Goal: Entertainment & Leisure: Consume media (video, audio)

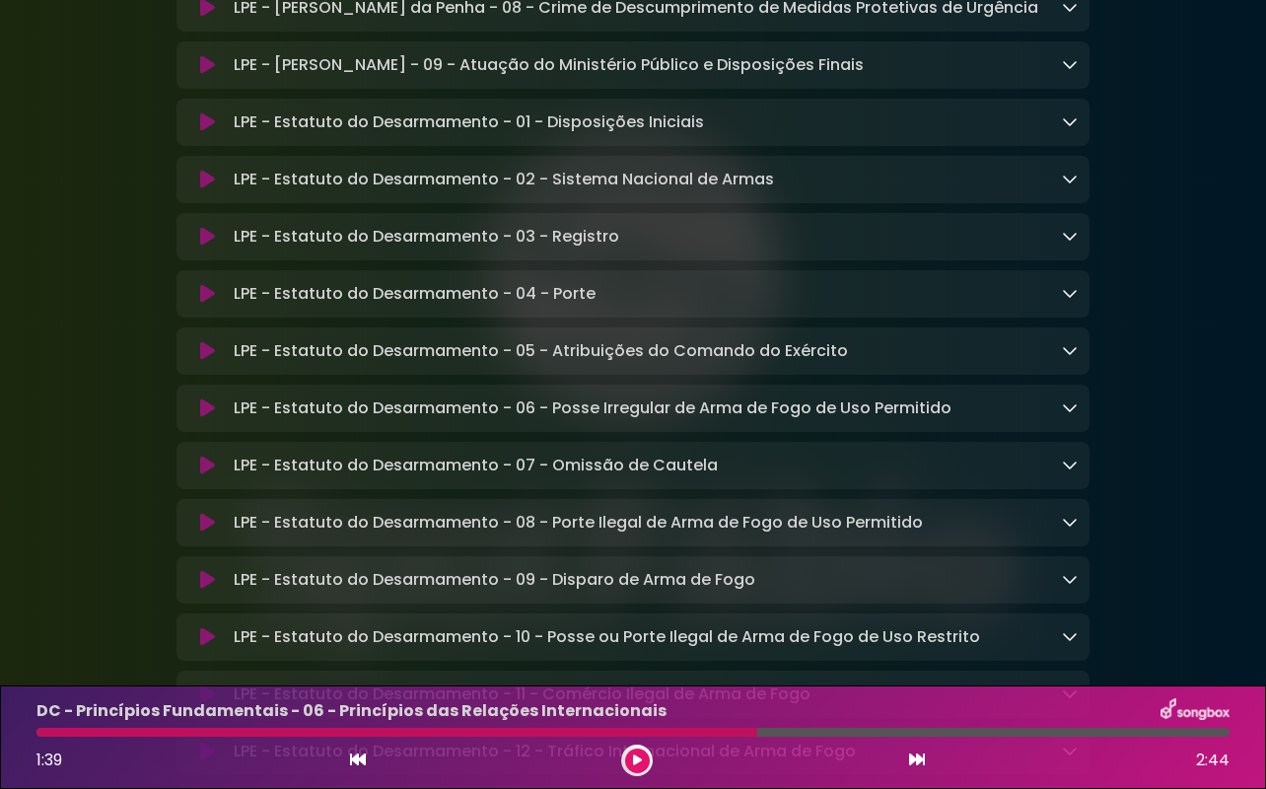
scroll to position [7193, 0]
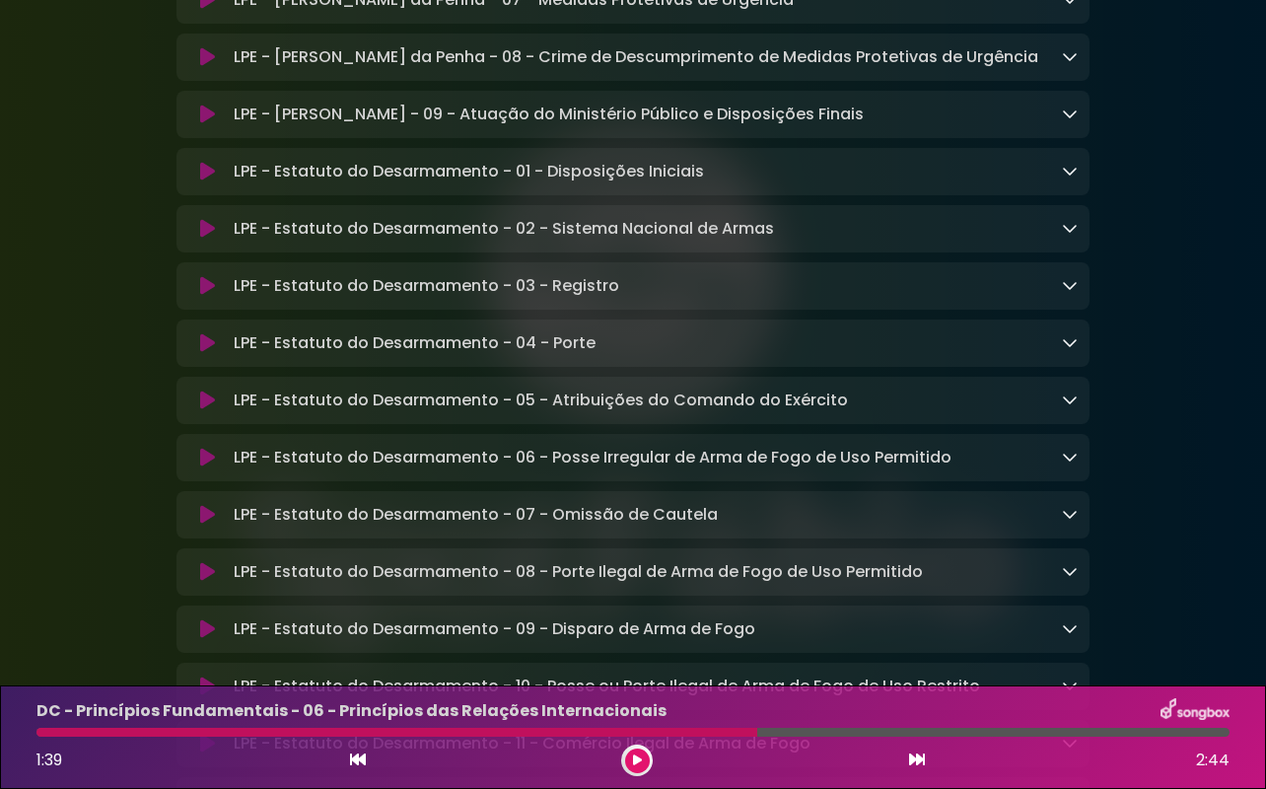
click at [840, 183] on div "LPE - Estatuto do Desarmamento - 01 - Disposições Iniciais Loading Track..." at bounding box center [652, 172] width 852 height 24
click at [1066, 178] on icon at bounding box center [1070, 171] width 16 height 16
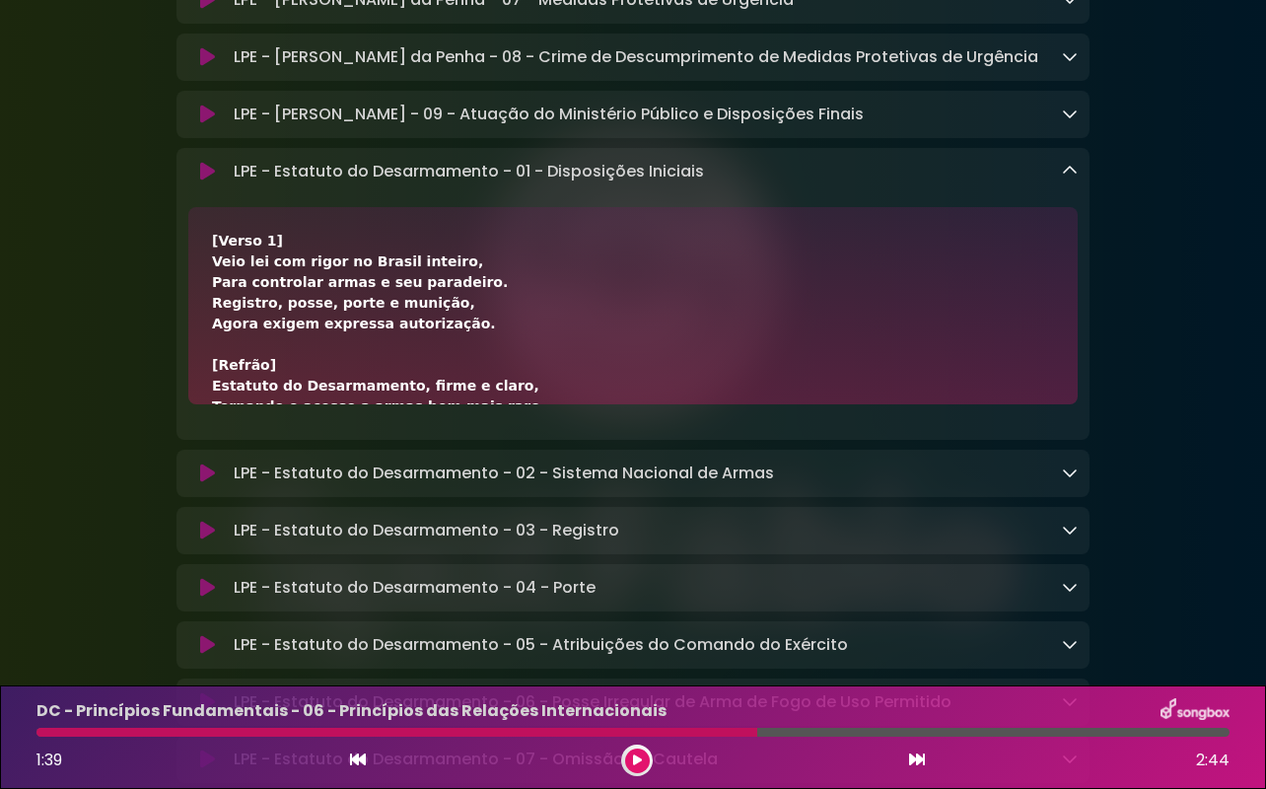
click at [203, 181] on icon at bounding box center [207, 172] width 15 height 20
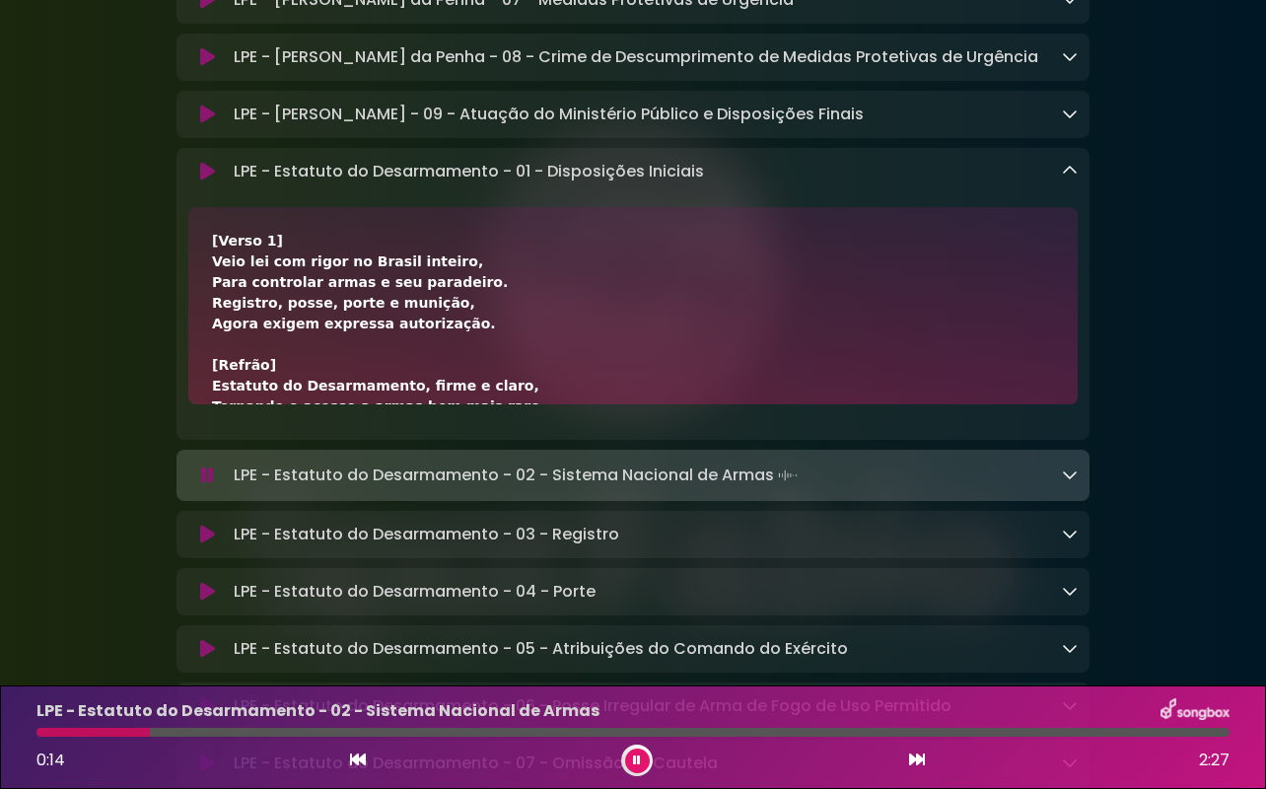
click at [1067, 178] on icon at bounding box center [1070, 171] width 16 height 16
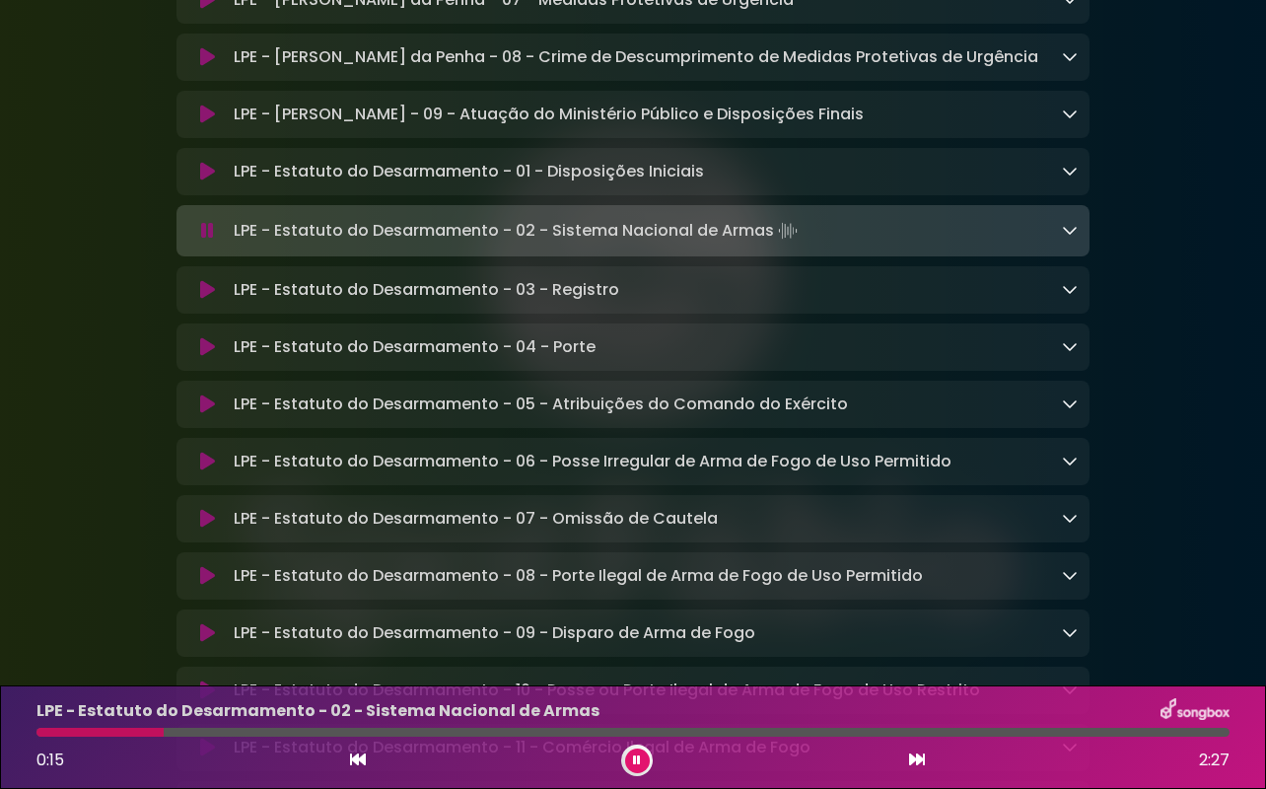
click at [1068, 238] on icon at bounding box center [1070, 230] width 16 height 16
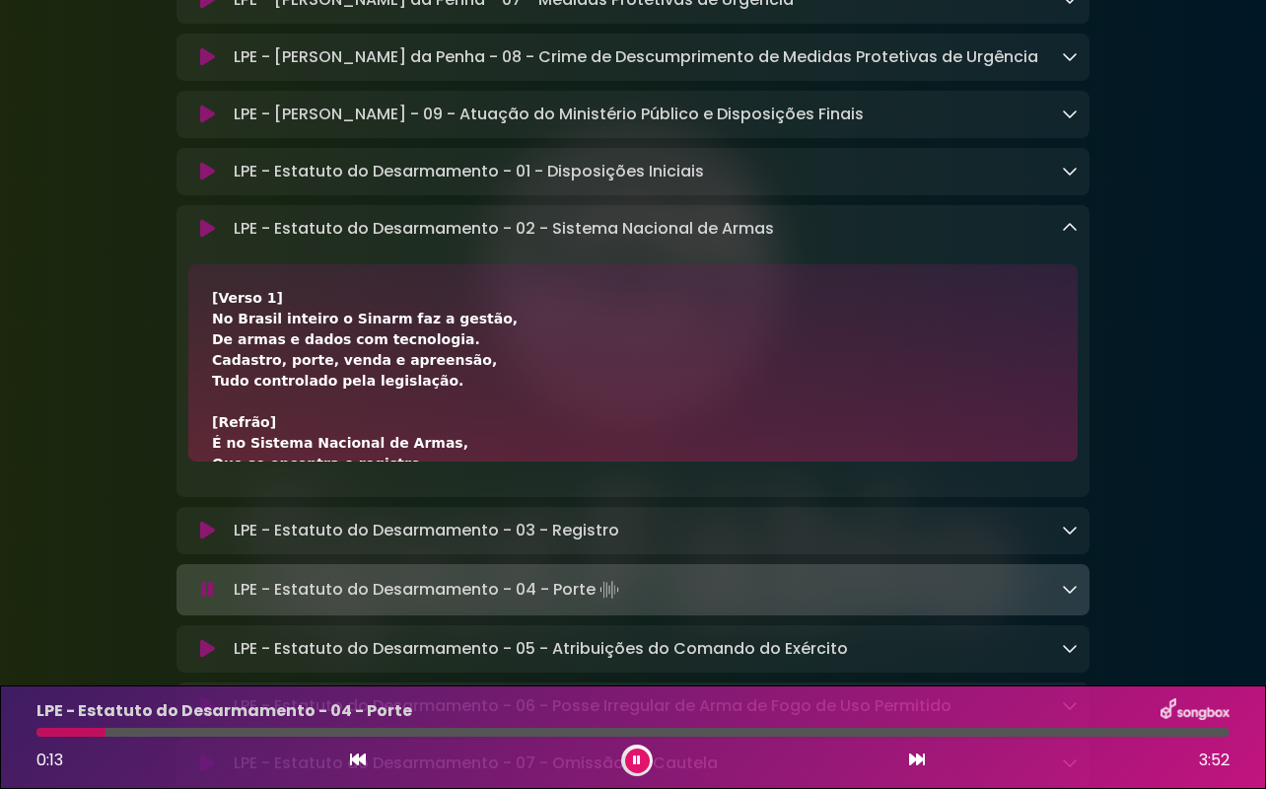
click at [1067, 236] on icon at bounding box center [1070, 228] width 16 height 16
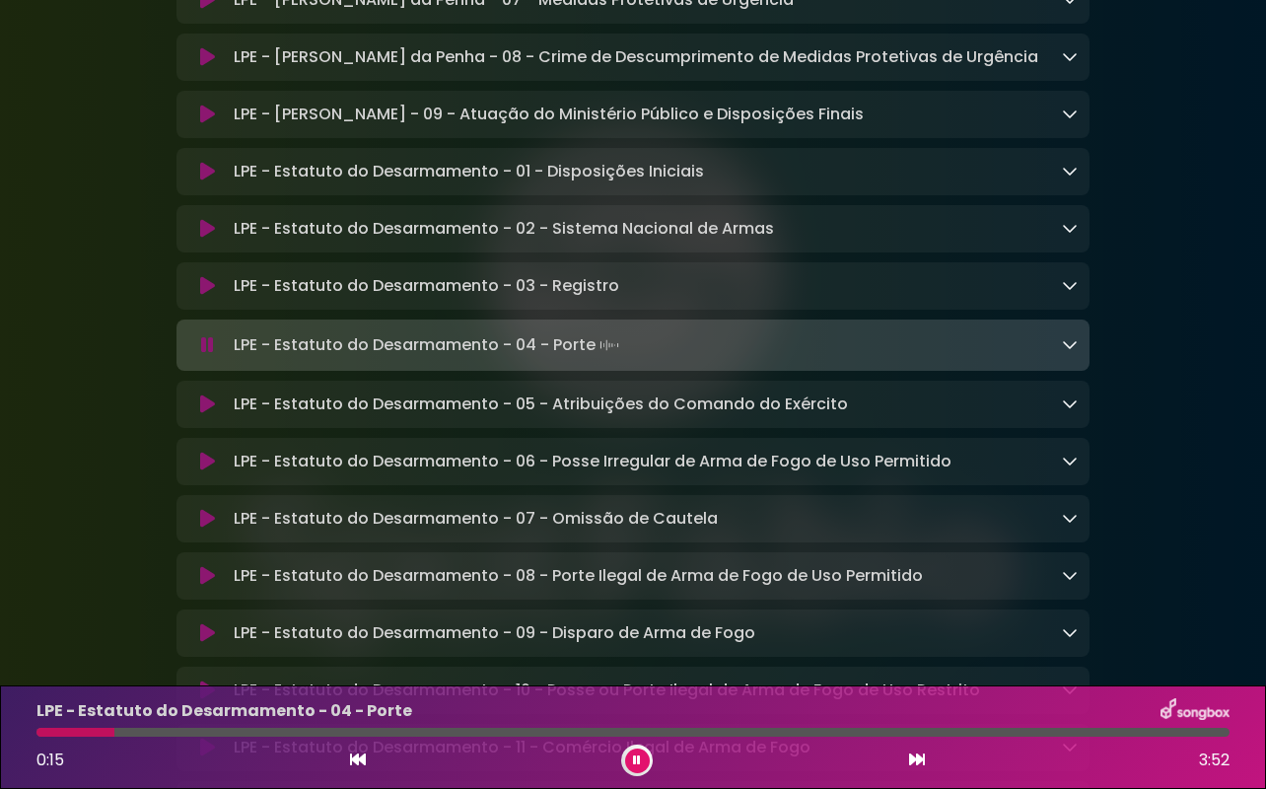
click at [206, 355] on icon at bounding box center [207, 345] width 13 height 20
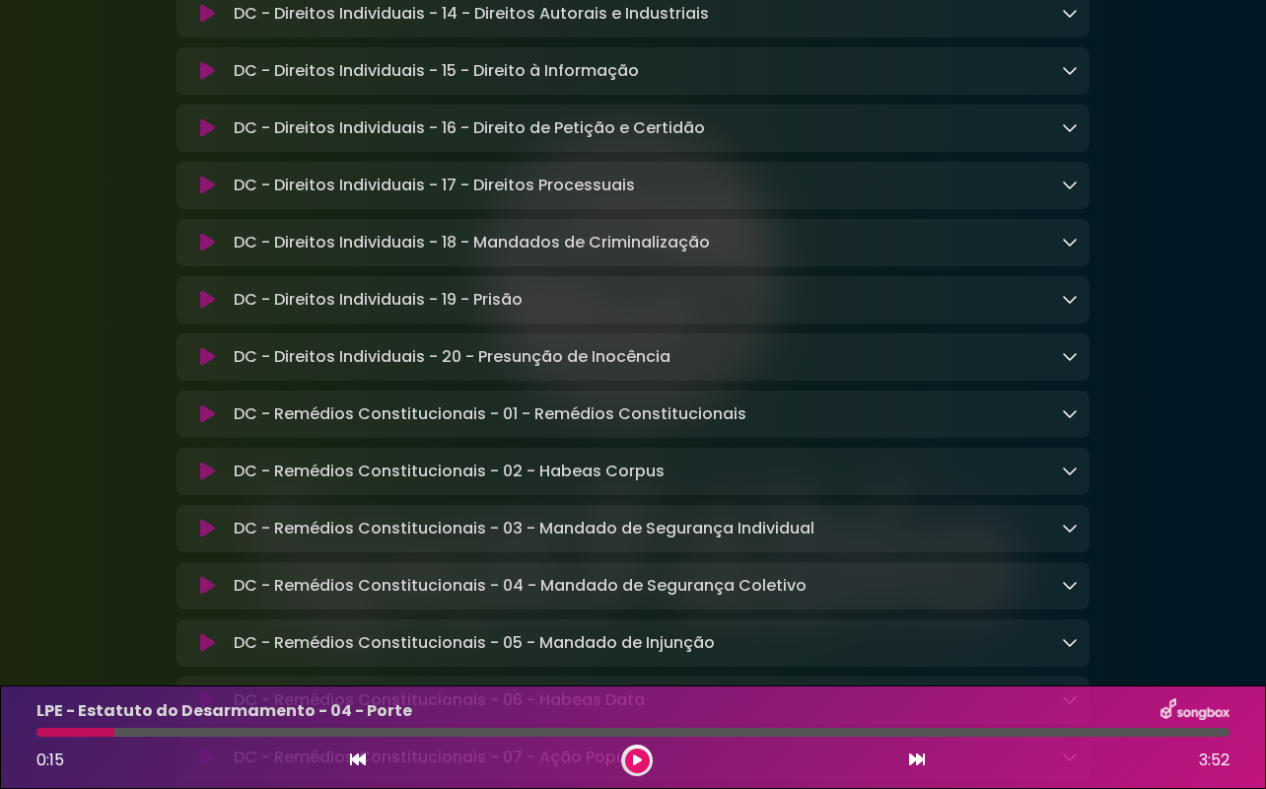
scroll to position [1574, 0]
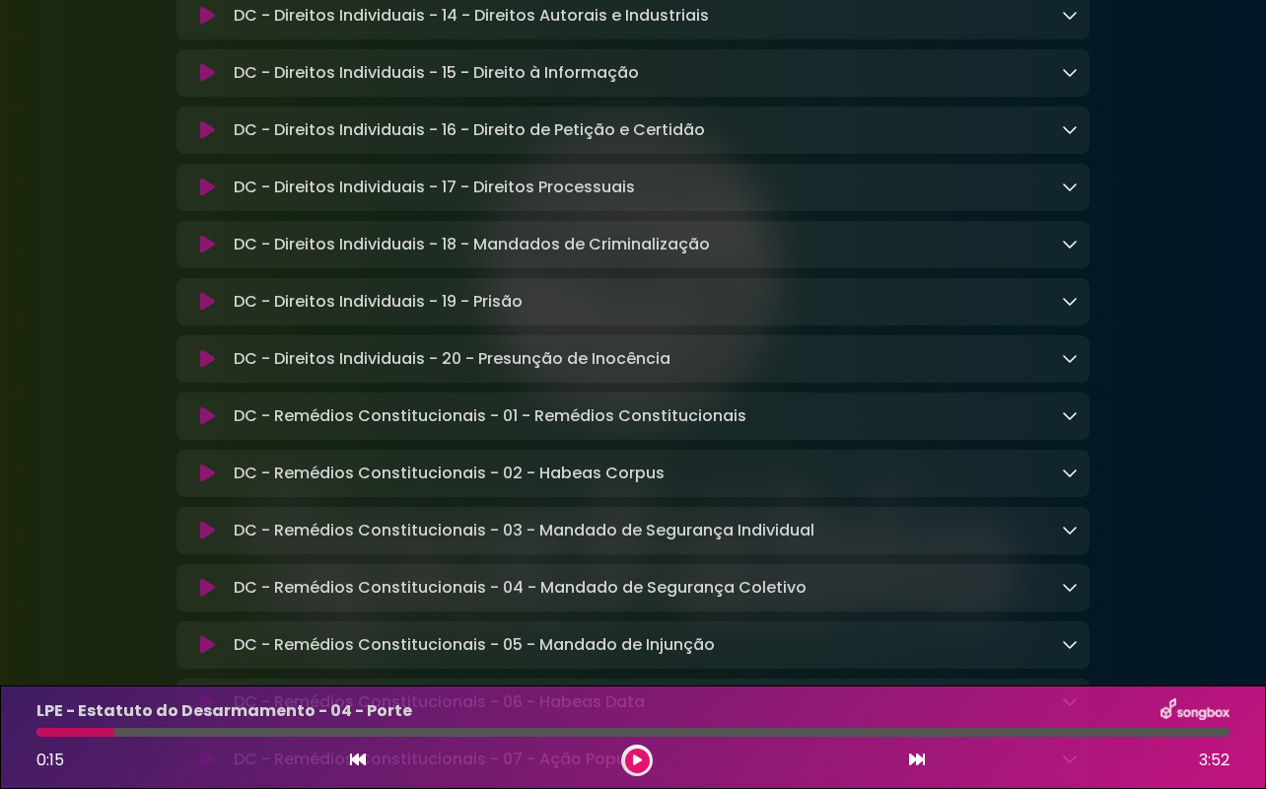
click at [714, 313] on div "DC - Direitos Individuais - 19 - Prisão Loading Track..." at bounding box center [652, 302] width 852 height 24
click at [208, 312] on icon at bounding box center [207, 302] width 15 height 20
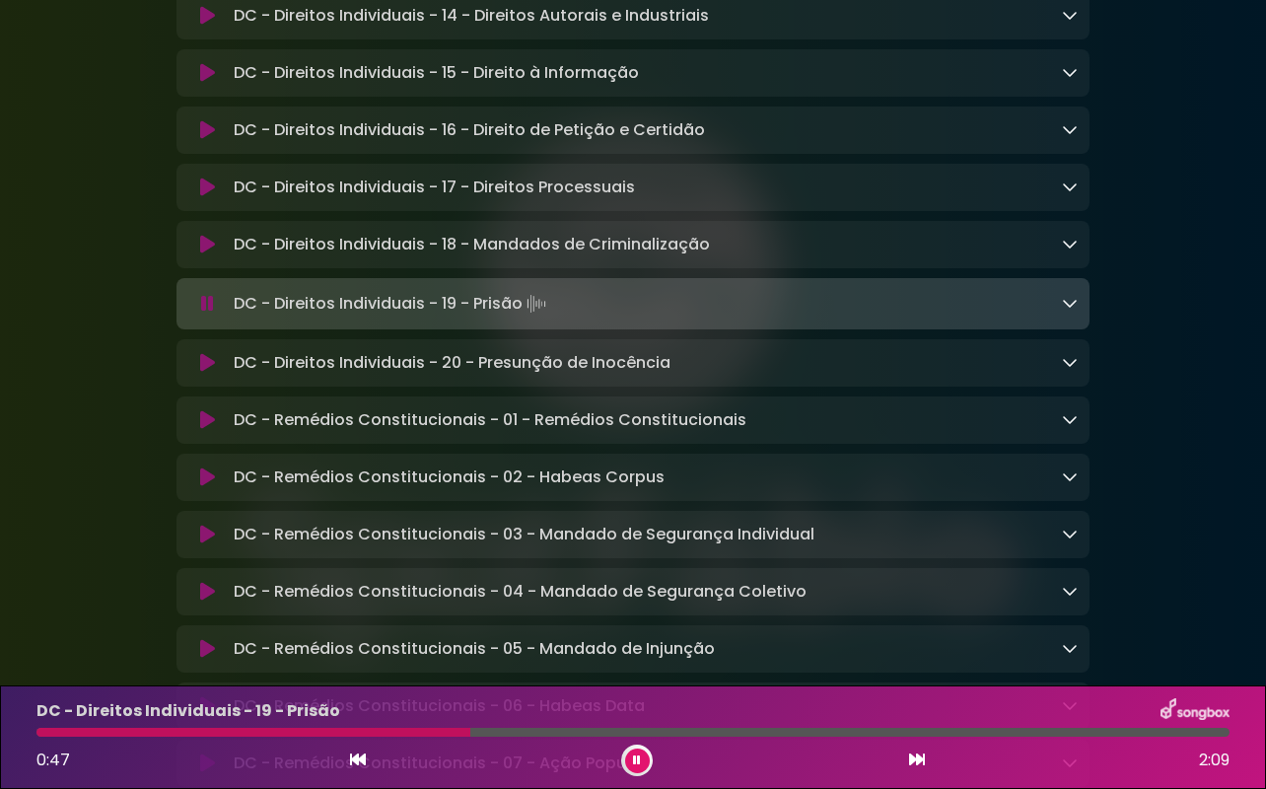
click at [1078, 317] on div "DC - Direitos Individuais - 19 - Prisão Loading Track..." at bounding box center [632, 304] width 913 height 28
click at [1064, 311] on icon at bounding box center [1070, 303] width 16 height 16
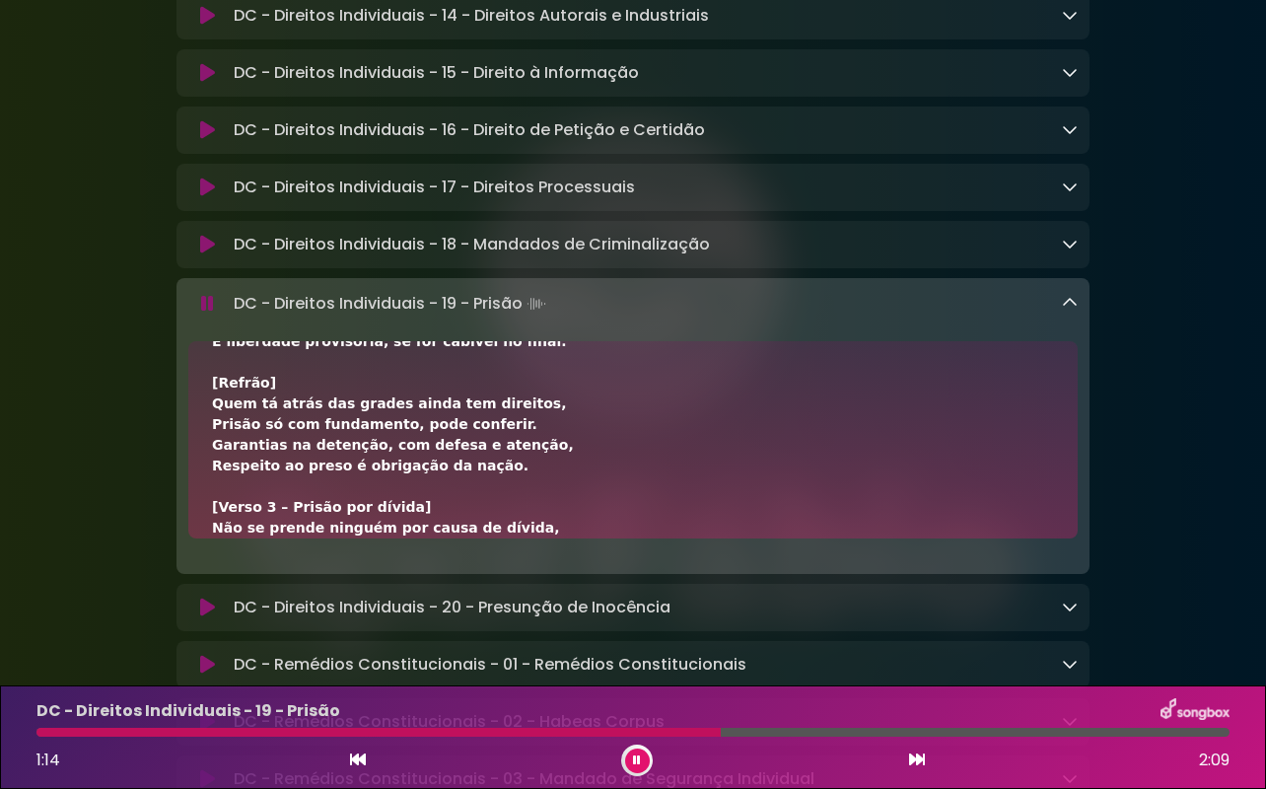
scroll to position [394, 0]
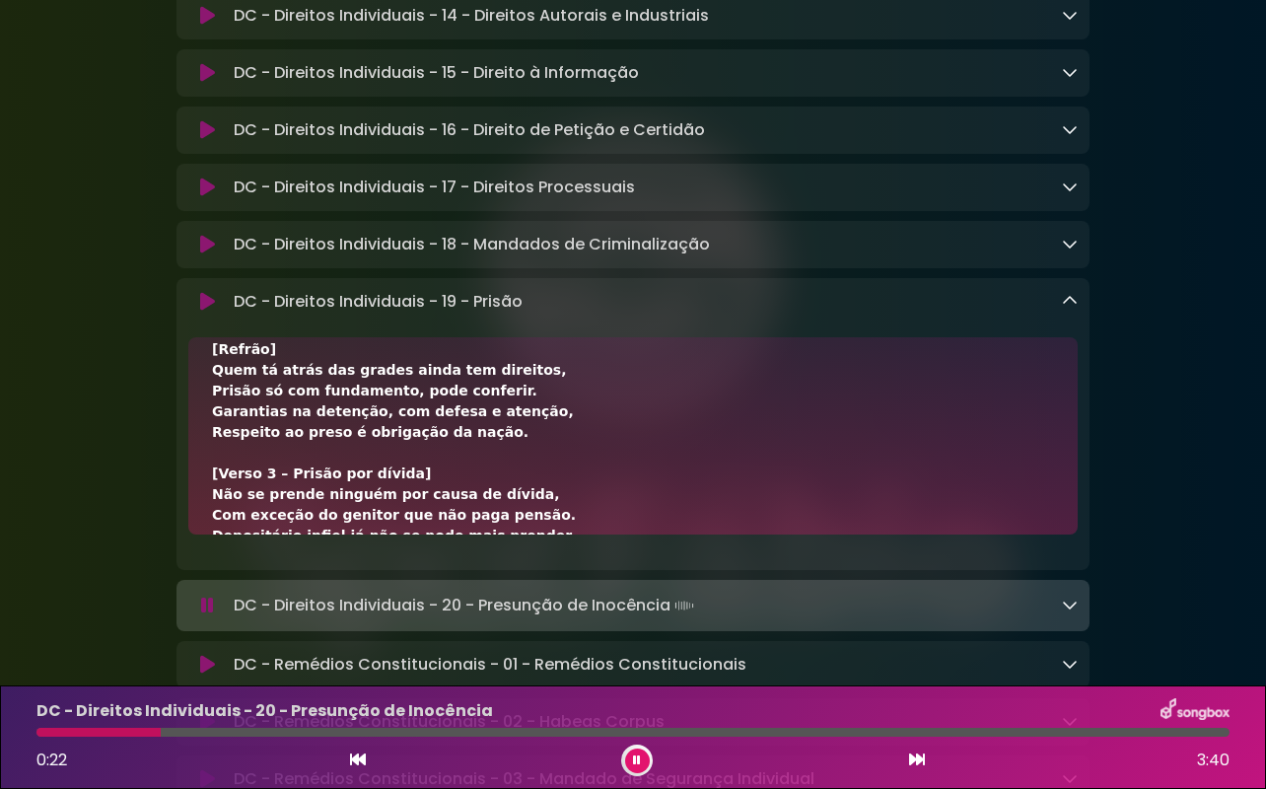
click at [208, 312] on icon at bounding box center [207, 302] width 15 height 20
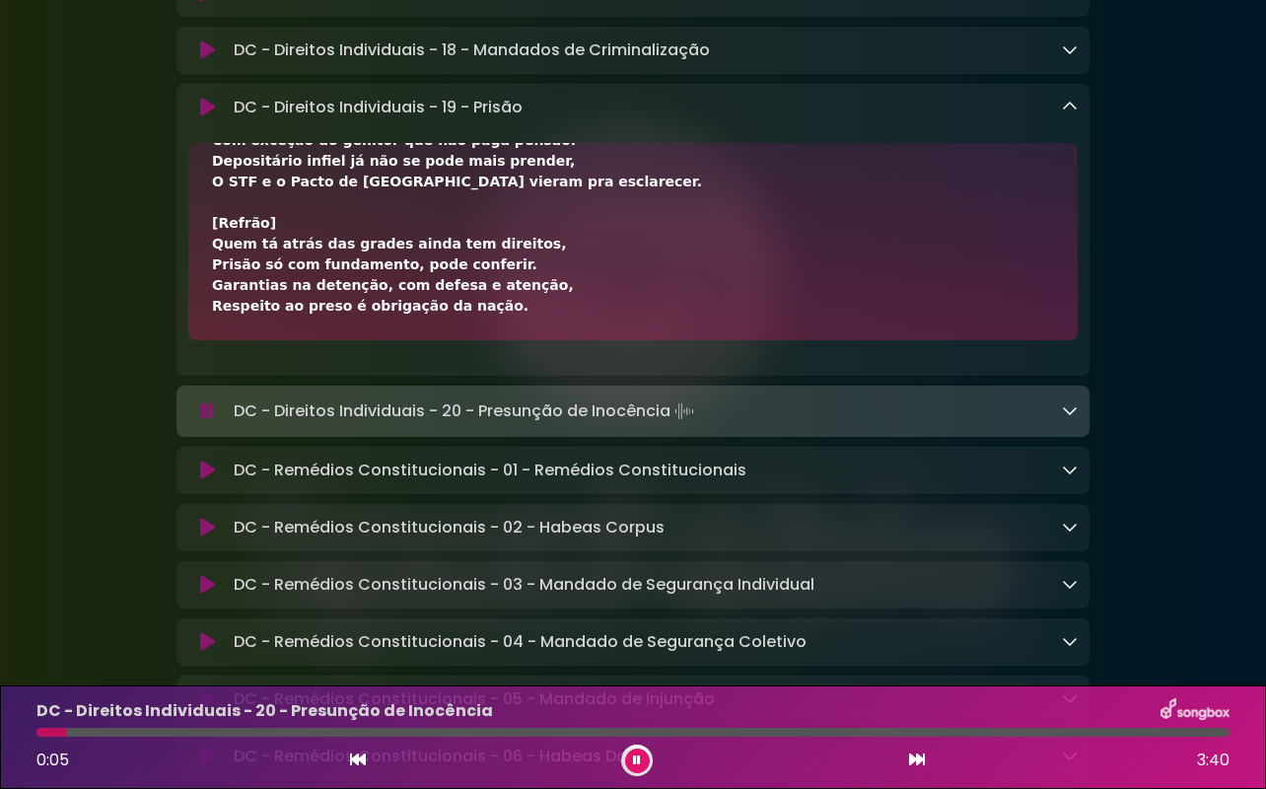
scroll to position [1771, 0]
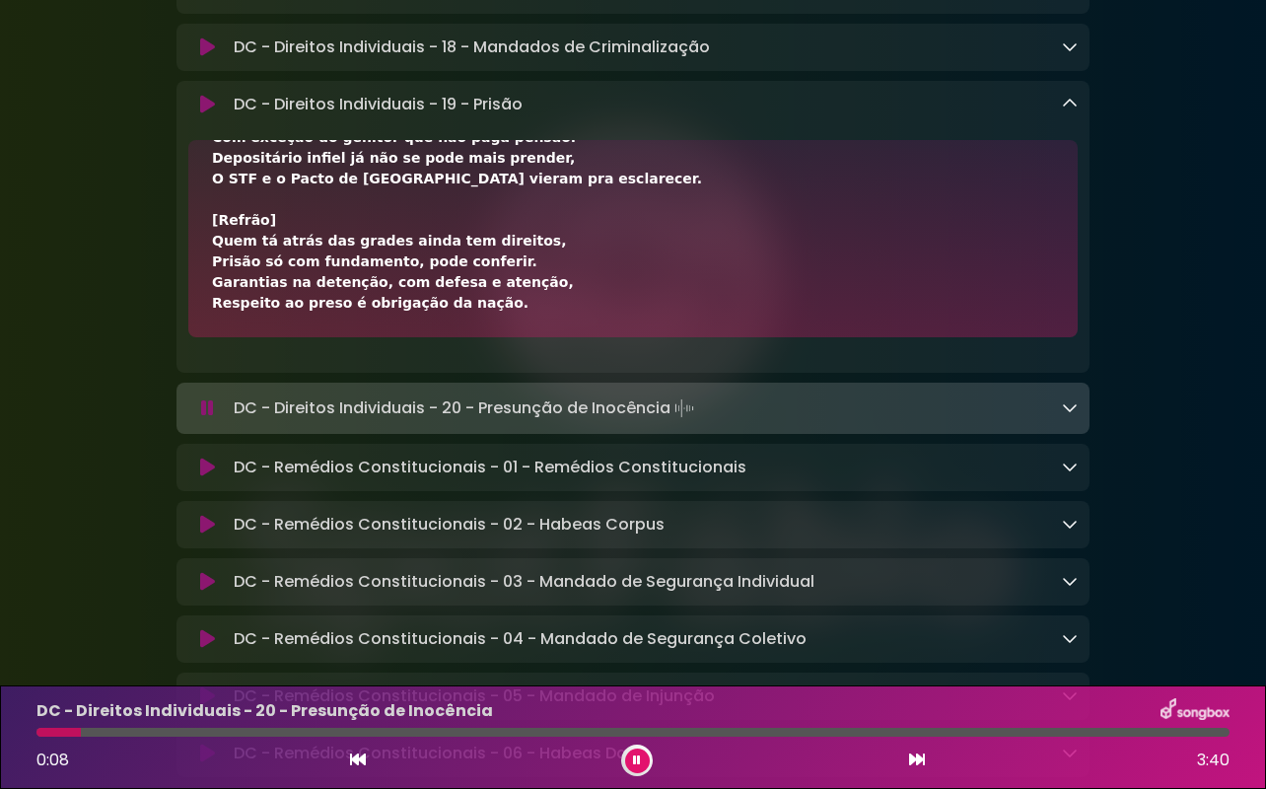
click at [855, 479] on div "DC - Remédios Constitucionais - 01 - Remédios Constitucionais Loading Track..." at bounding box center [652, 467] width 852 height 24
click at [210, 477] on icon at bounding box center [207, 467] width 15 height 20
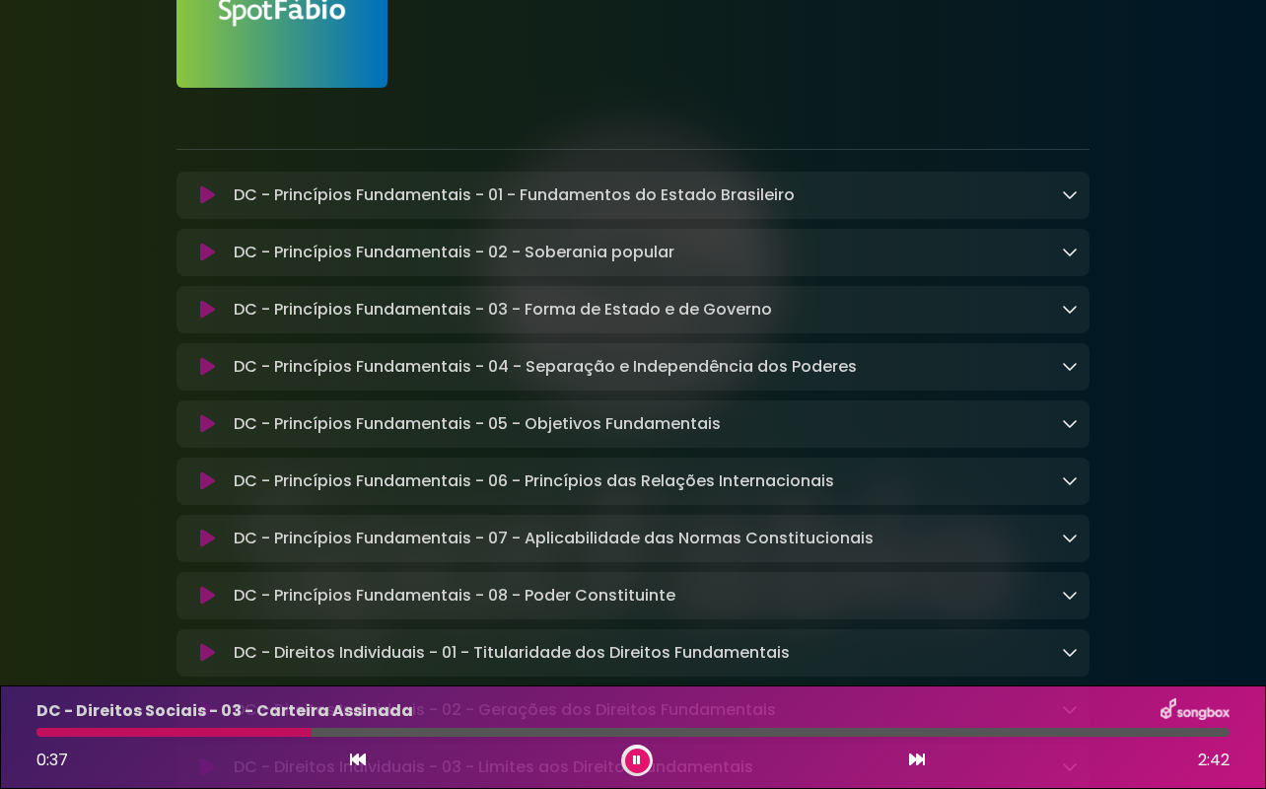
scroll to position [0, 0]
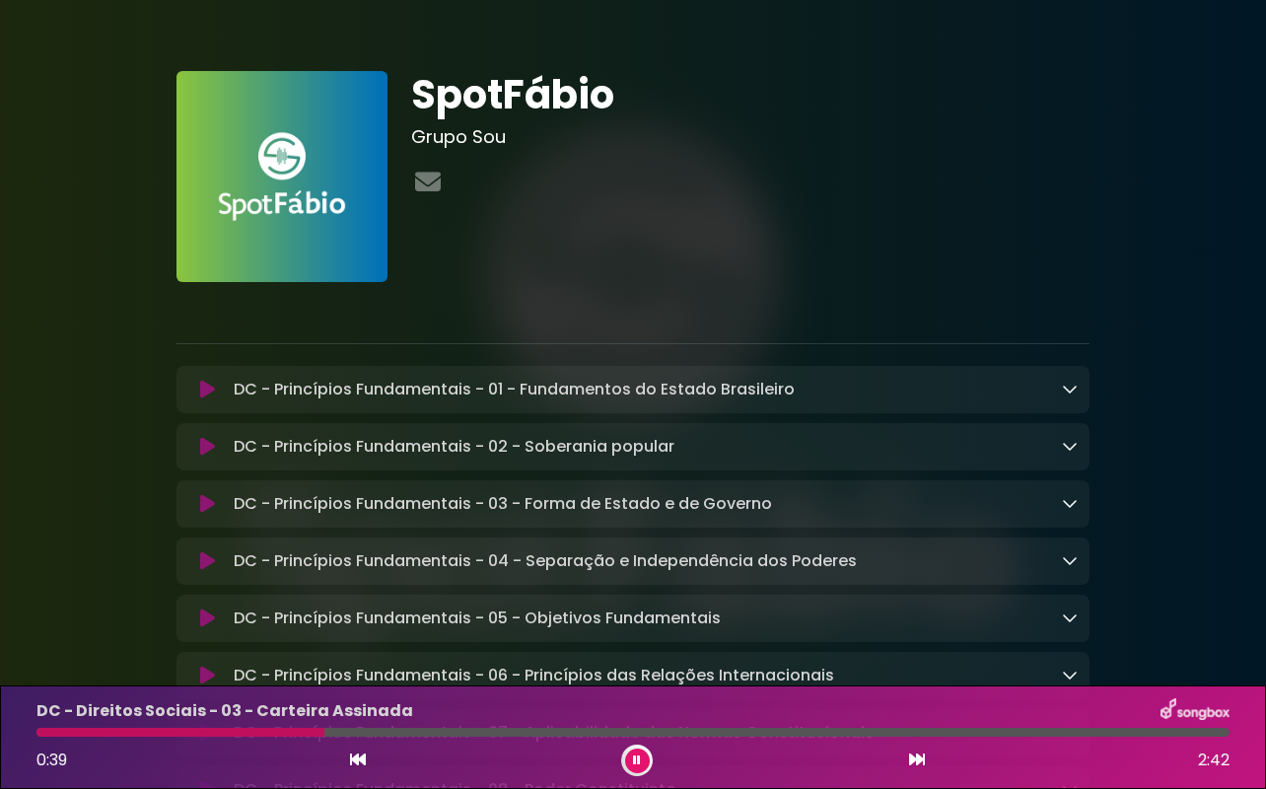
click at [652, 384] on p "DC - Princípios Fundamentais - 01 - Fundamentos do Estado Brasileiro Loading Tr…" at bounding box center [514, 390] width 561 height 24
click at [204, 386] on icon at bounding box center [207, 390] width 15 height 20
click at [643, 754] on button at bounding box center [637, 760] width 25 height 25
